Goal: Transaction & Acquisition: Purchase product/service

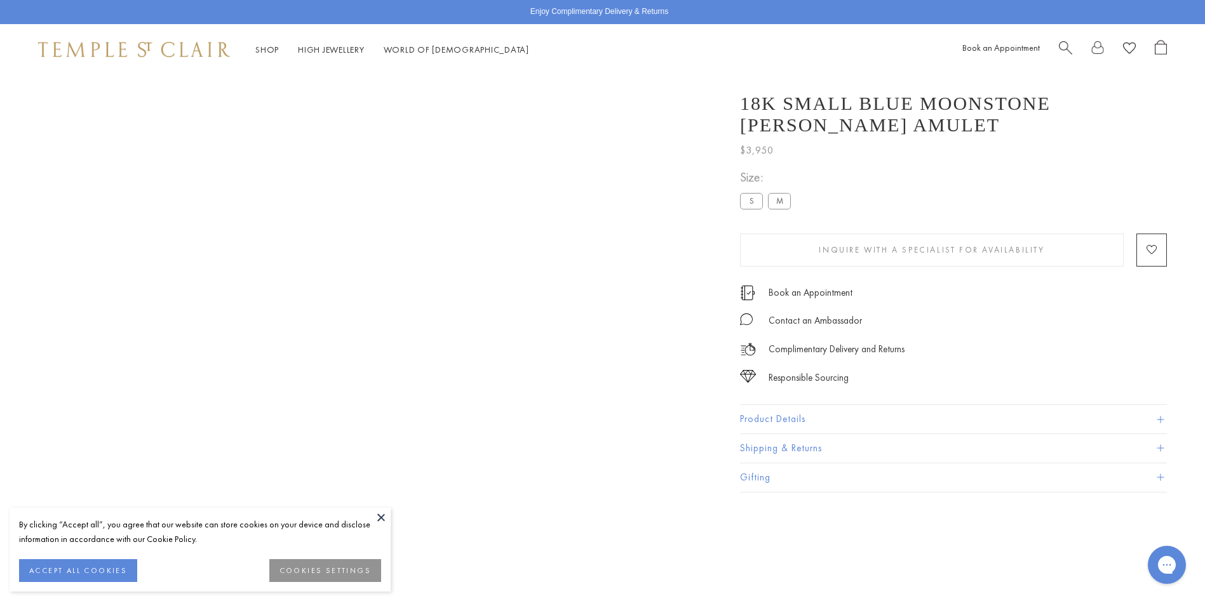
scroll to position [75, 0]
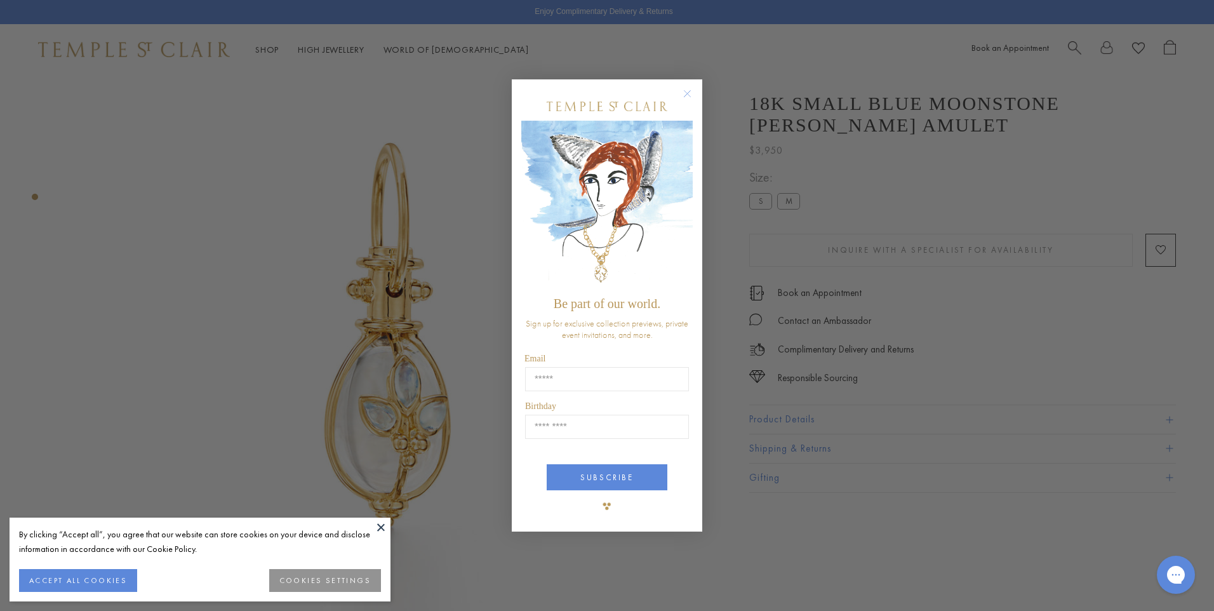
click at [683, 95] on circle "Close dialog" at bounding box center [687, 93] width 15 height 15
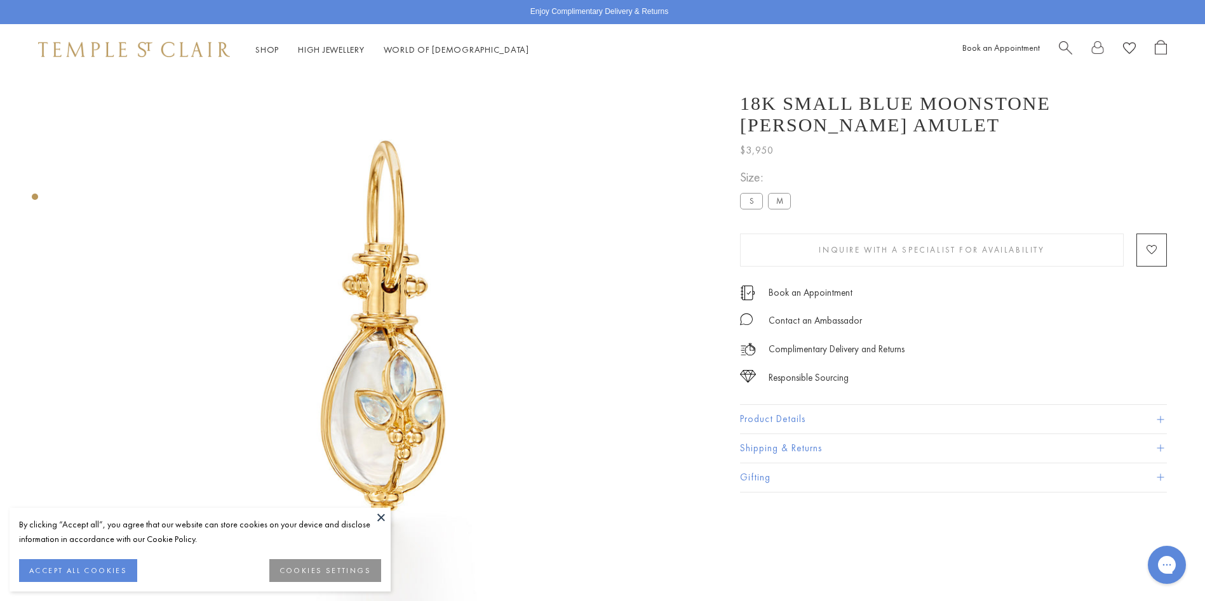
click at [815, 420] on button "Product Details" at bounding box center [953, 419] width 427 height 29
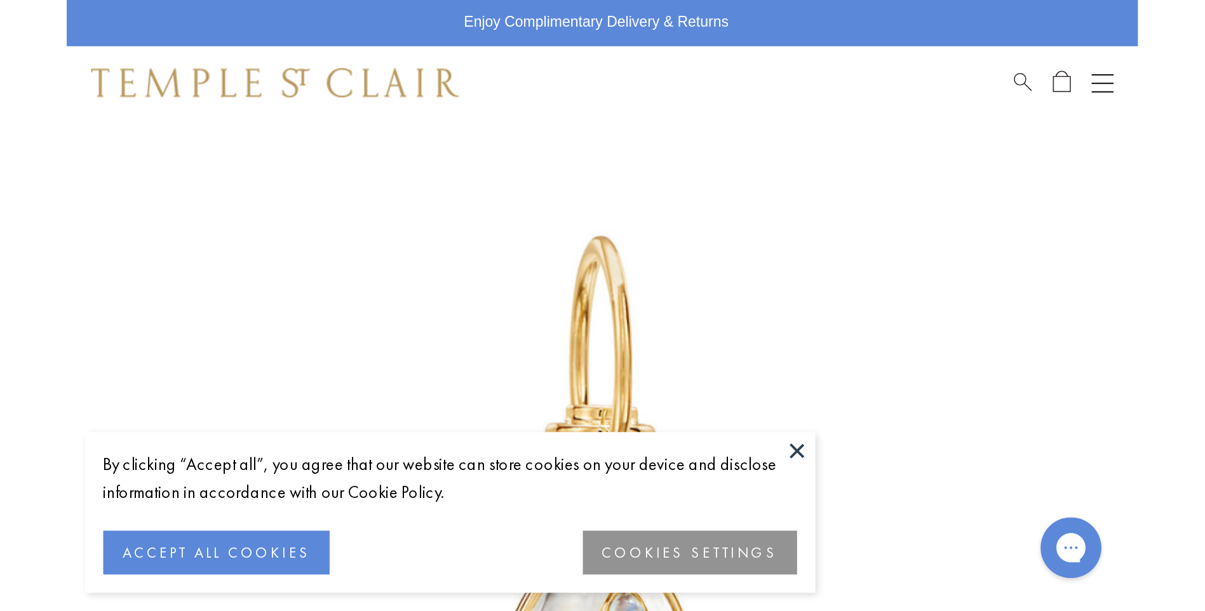
scroll to position [62, 0]
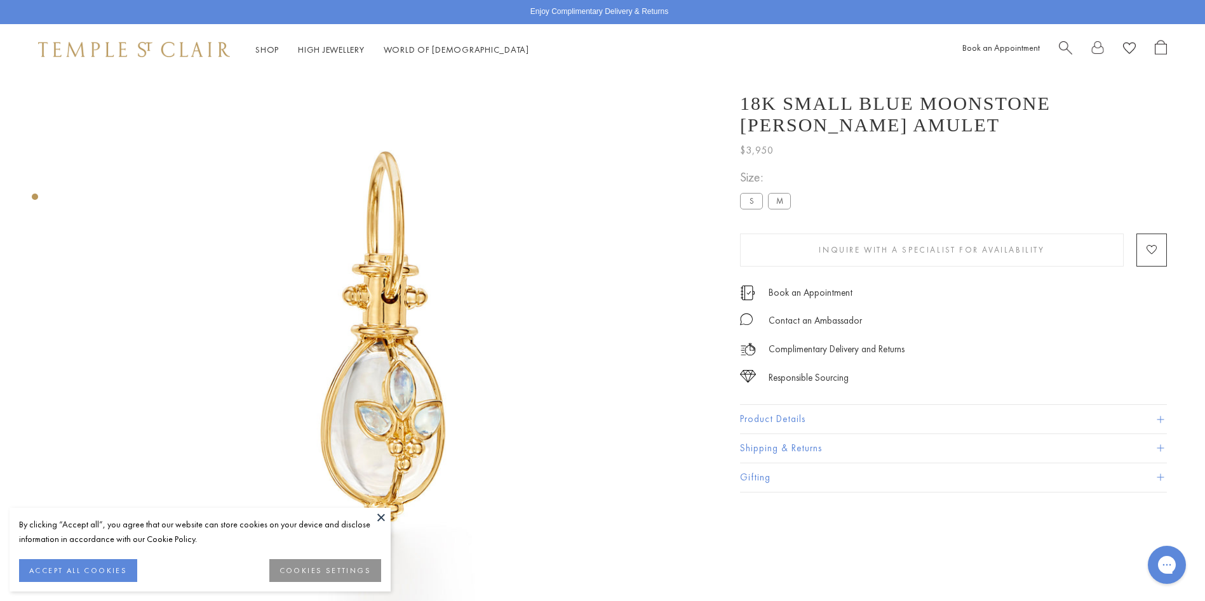
scroll to position [75, 0]
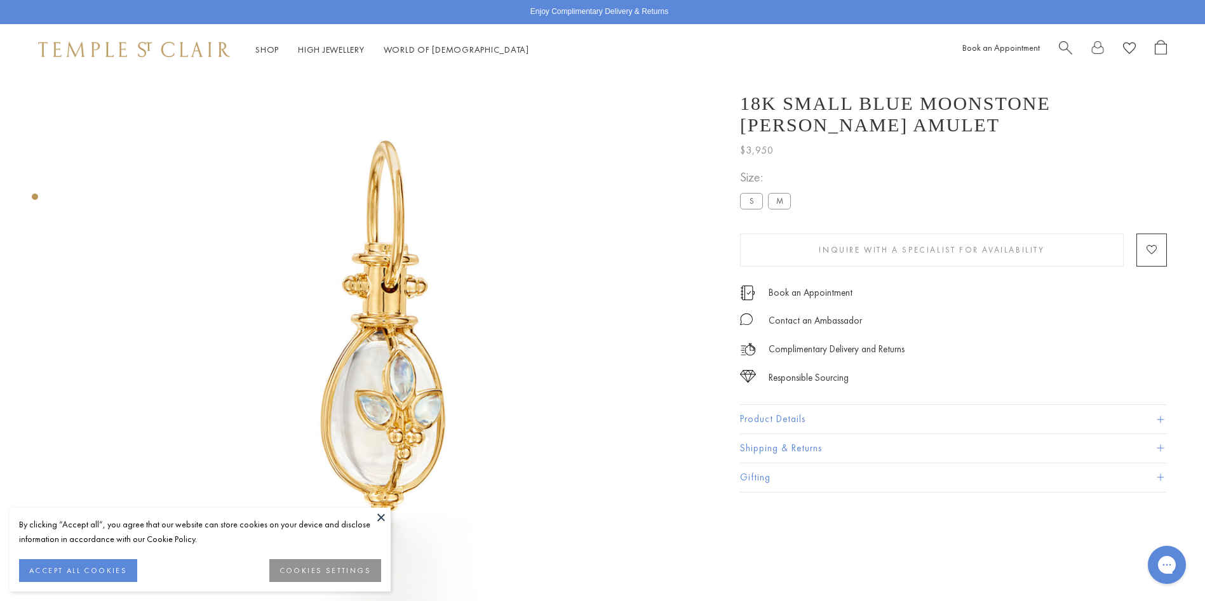
click at [833, 404] on div "18K Small Blue Moonstone Giglio Amulet $3,950 18K Blue Moonstone Giglio Amulet …" at bounding box center [953, 286] width 427 height 413
click at [777, 199] on label "M" at bounding box center [779, 201] width 23 height 16
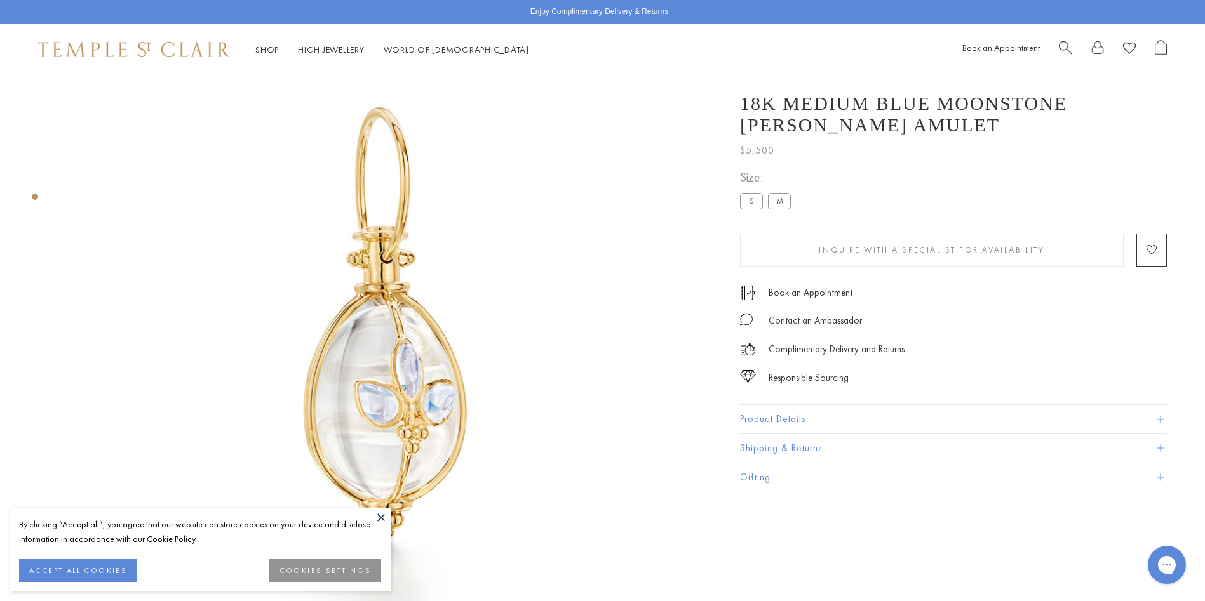
click at [753, 203] on label "S" at bounding box center [751, 201] width 23 height 16
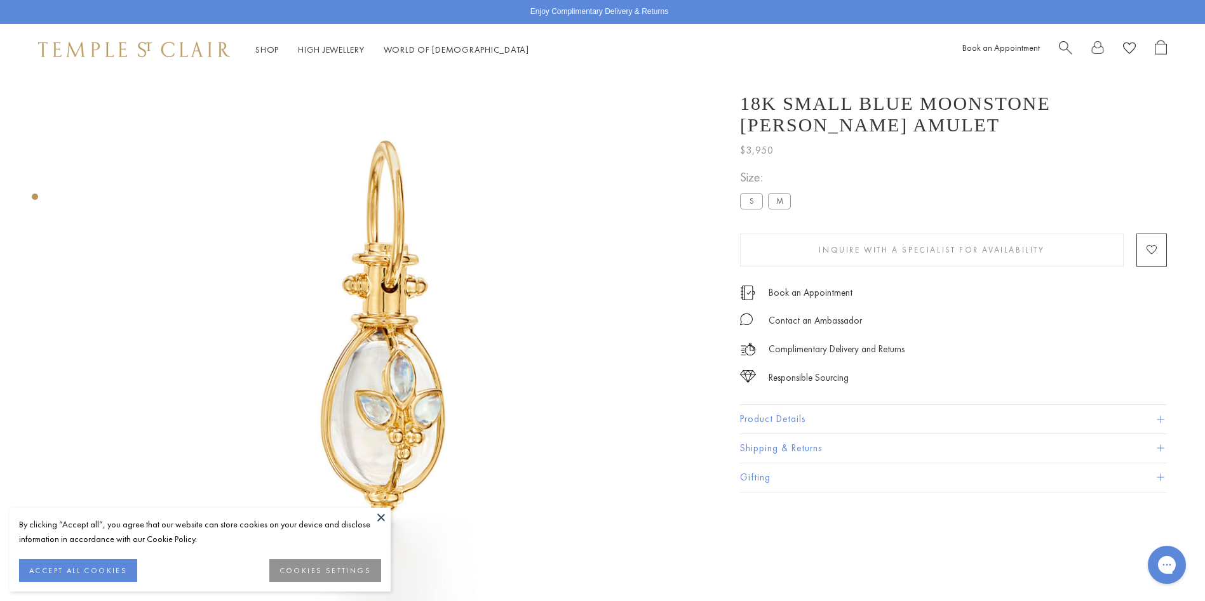
click at [869, 423] on button "Product Details" at bounding box center [953, 419] width 427 height 29
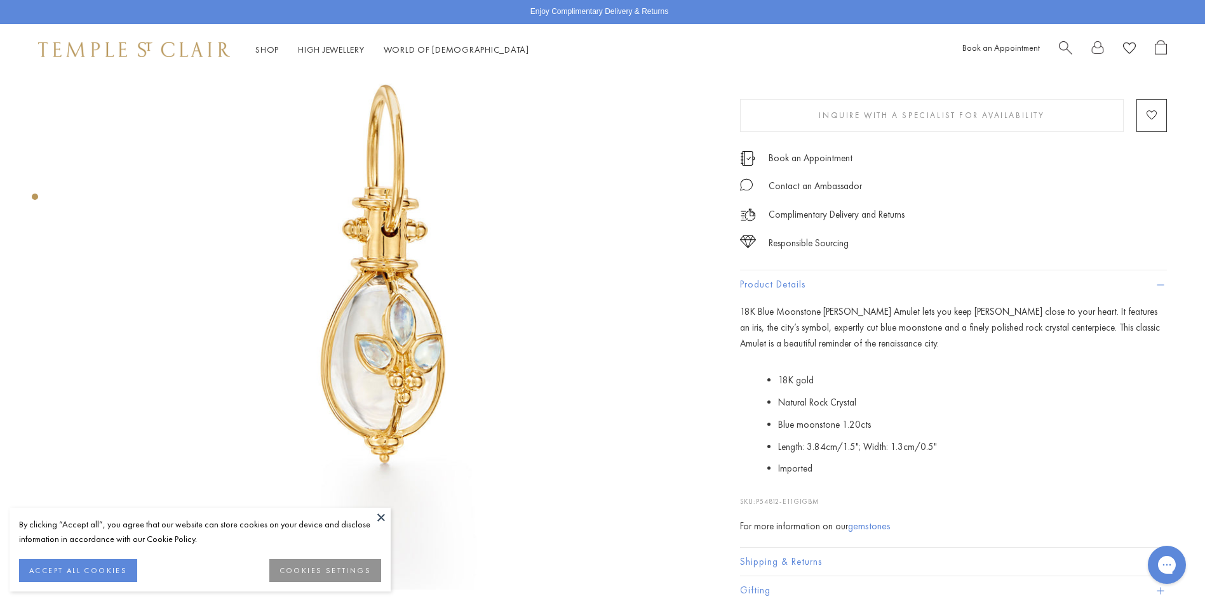
scroll to position [393, 0]
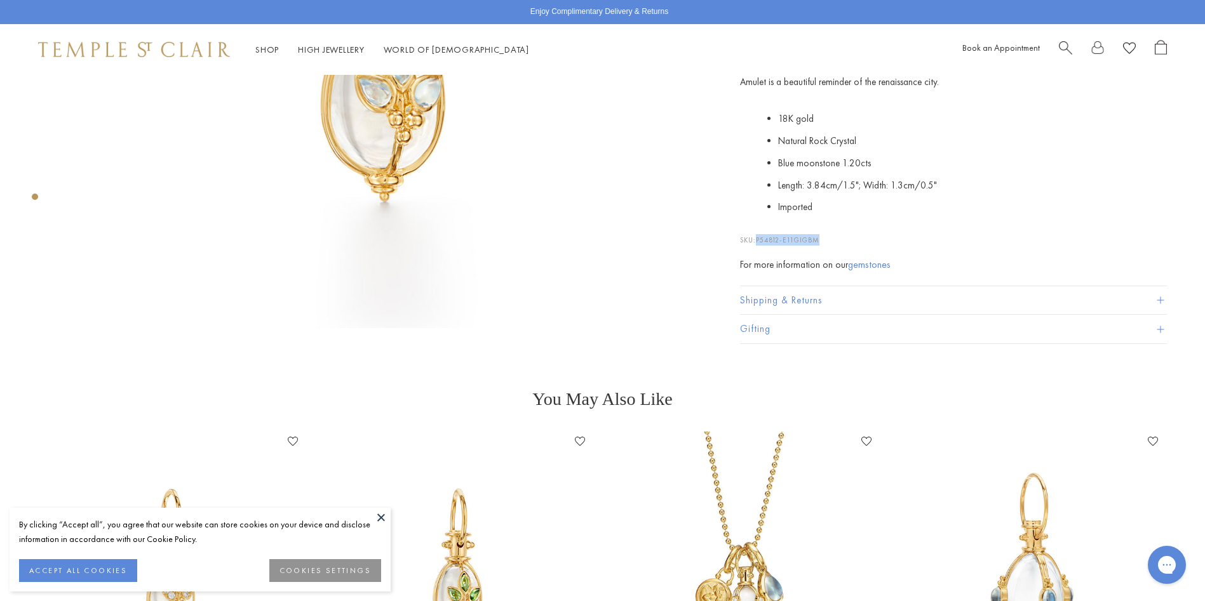
drag, startPoint x: 820, startPoint y: 239, endPoint x: 758, endPoint y: 239, distance: 61.6
click at [758, 239] on span "P54812-E11GIGBM" at bounding box center [788, 240] width 64 height 9
copy span "P54812-E11GIGBM"
